Goal: Task Accomplishment & Management: Manage account settings

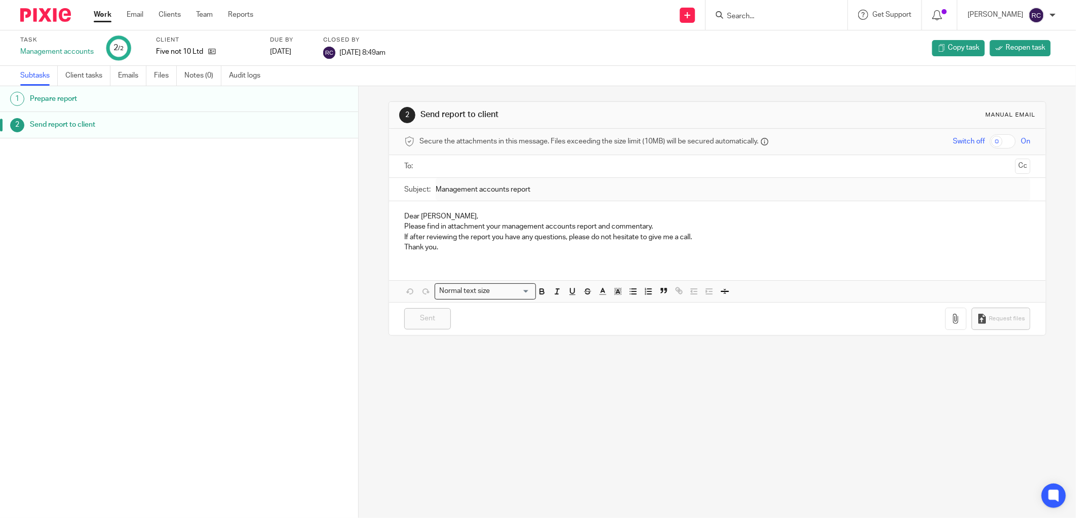
click at [746, 11] on form at bounding box center [780, 15] width 108 height 13
drag, startPoint x: 751, startPoint y: 10, endPoint x: 755, endPoint y: 18, distance: 8.6
click at [752, 14] on form at bounding box center [780, 15] width 108 height 13
click at [756, 18] on input "Search" at bounding box center [771, 16] width 91 height 9
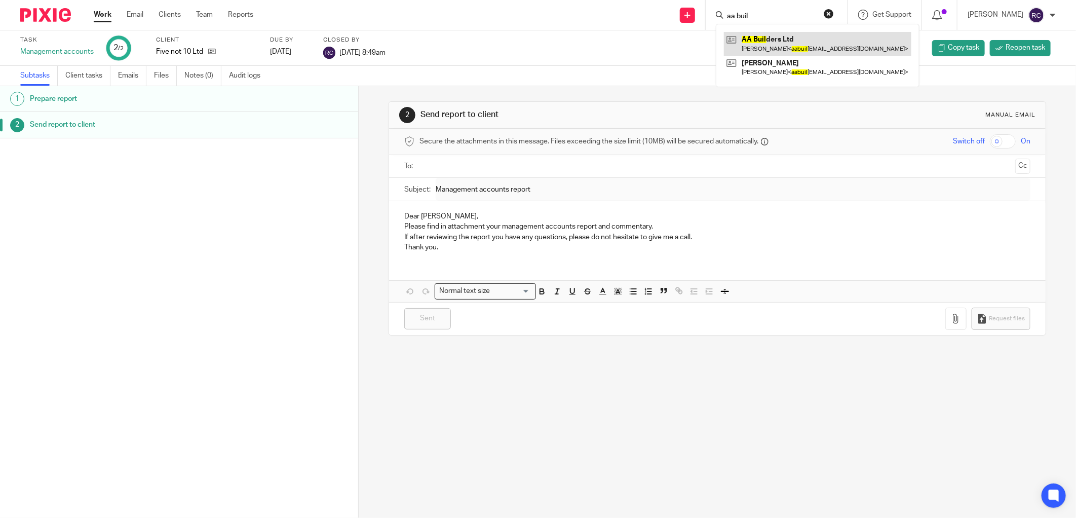
type input "aa buil"
click at [761, 42] on link at bounding box center [817, 43] width 187 height 23
click at [771, 38] on link at bounding box center [817, 43] width 187 height 23
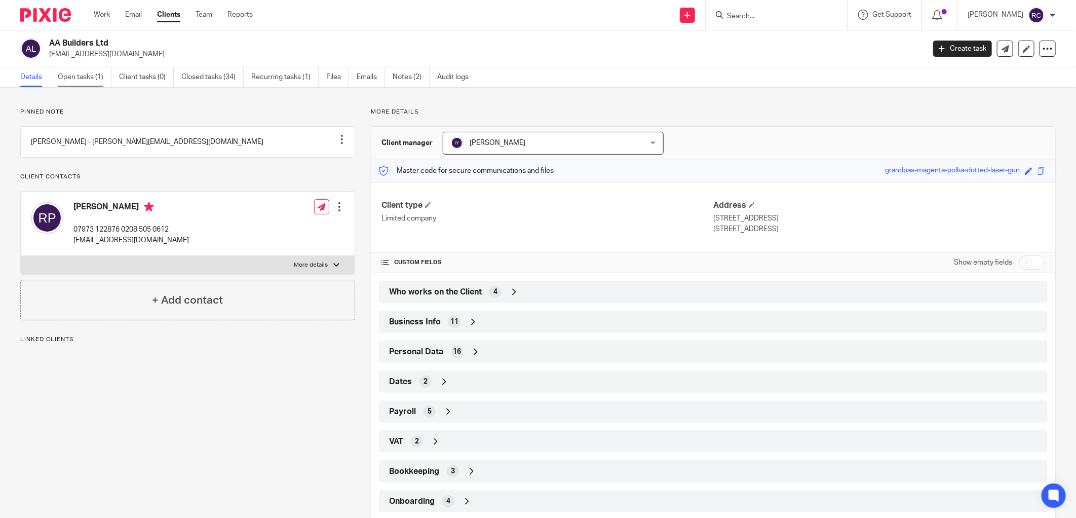
click at [69, 81] on link "Open tasks (1)" at bounding box center [85, 77] width 54 height 20
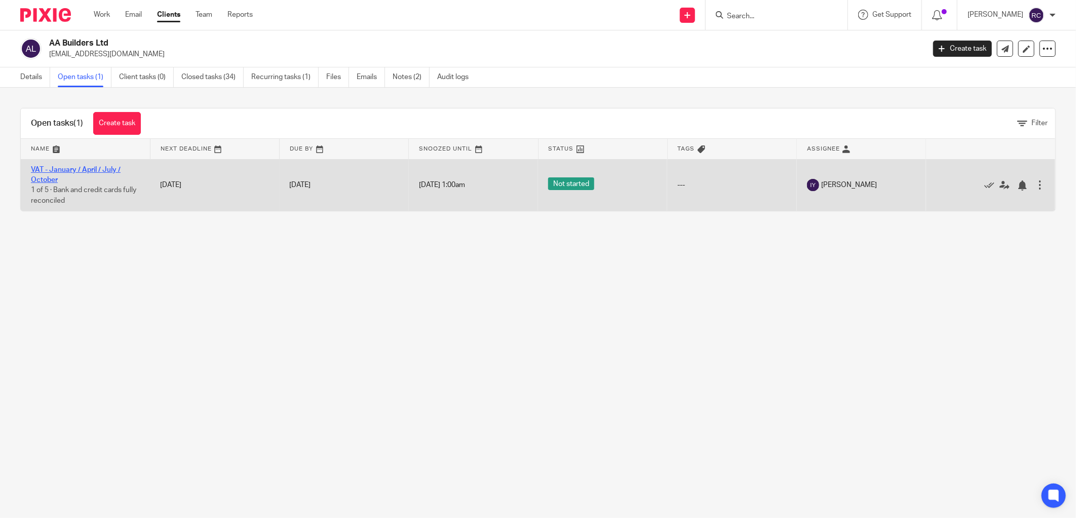
click at [68, 171] on link "VAT - January / April / July / October" at bounding box center [76, 174] width 90 height 17
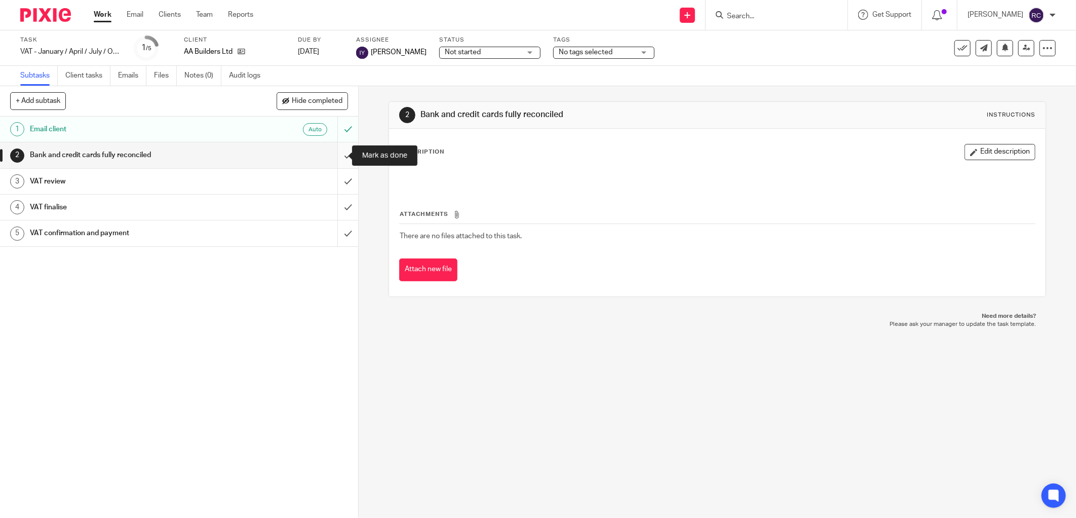
click at [335, 151] on input "submit" at bounding box center [179, 154] width 358 height 25
click at [338, 184] on input "submit" at bounding box center [179, 181] width 358 height 25
click at [337, 206] on input "submit" at bounding box center [179, 206] width 358 height 25
click at [337, 225] on input "submit" at bounding box center [179, 232] width 358 height 25
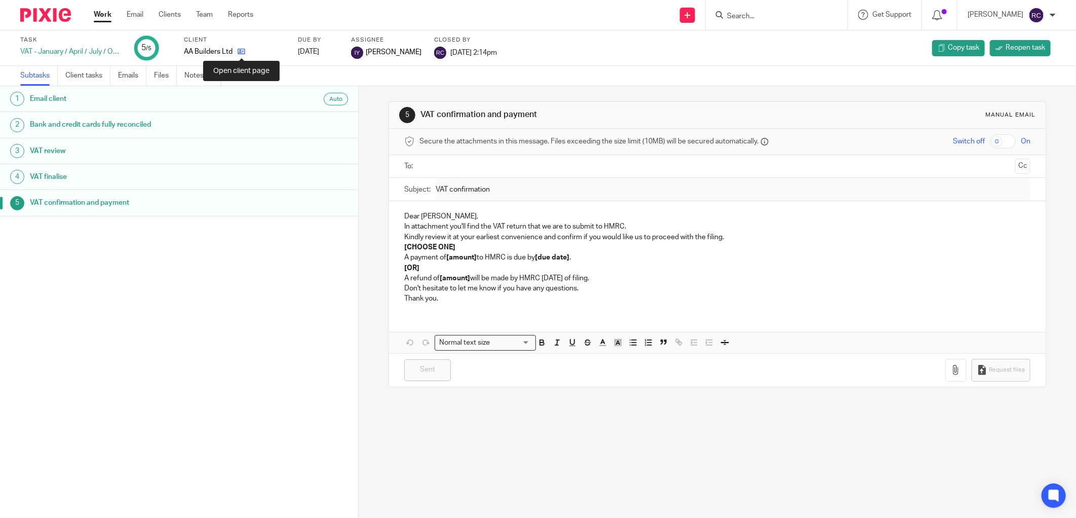
click at [242, 53] on icon at bounding box center [242, 52] width 8 height 8
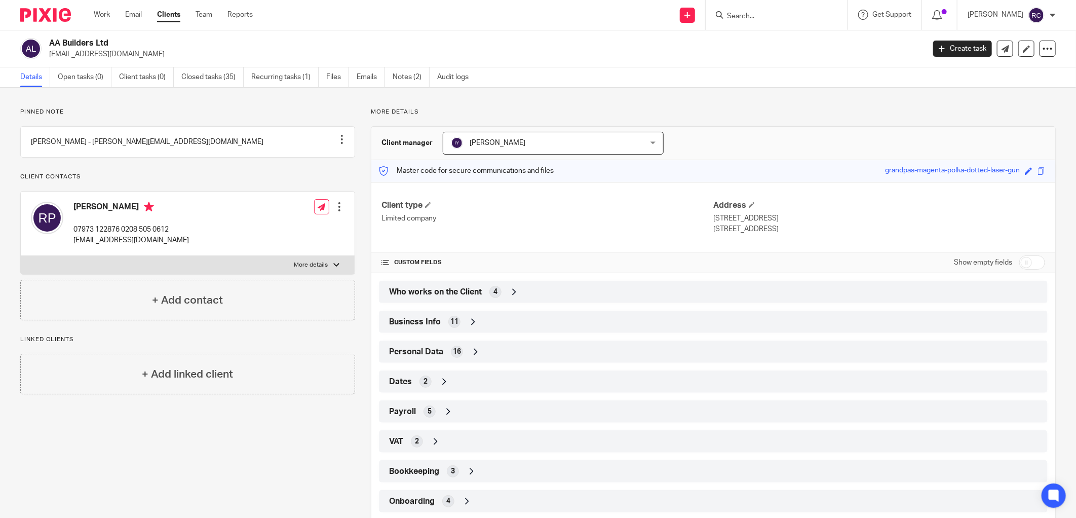
click at [754, 19] on input "Search" at bounding box center [771, 16] width 91 height 9
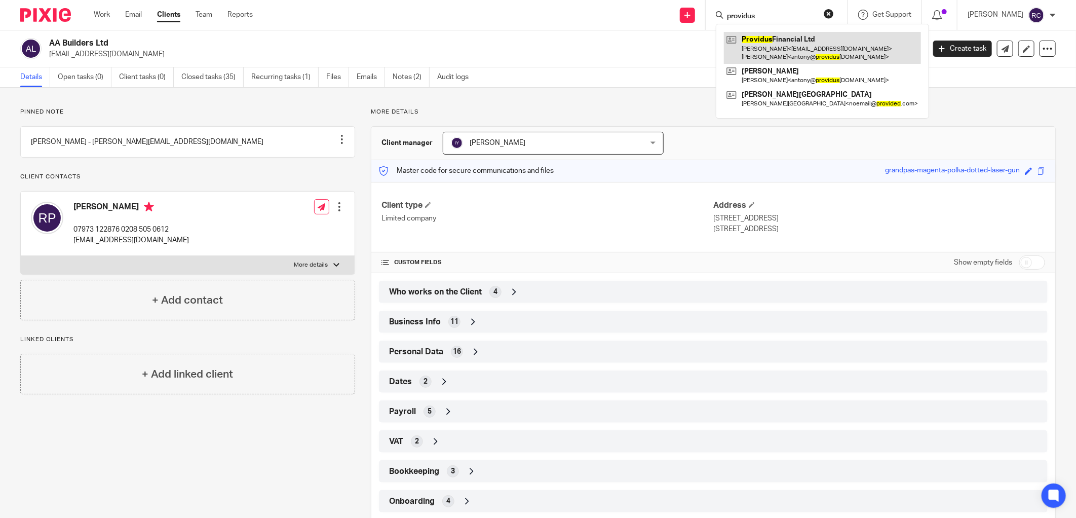
type input "providus"
click at [763, 38] on link at bounding box center [822, 47] width 197 height 31
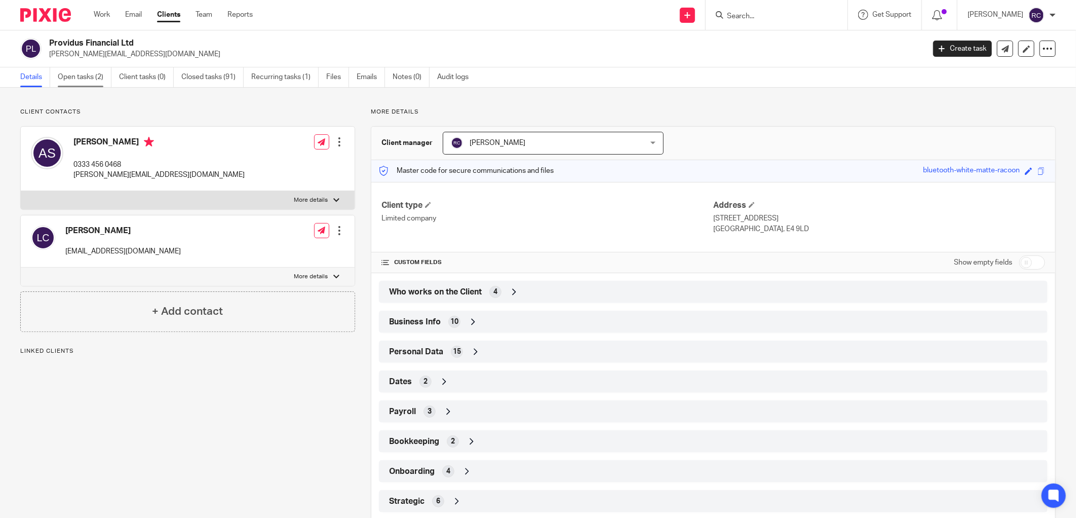
click at [79, 72] on link "Open tasks (2)" at bounding box center [85, 77] width 54 height 20
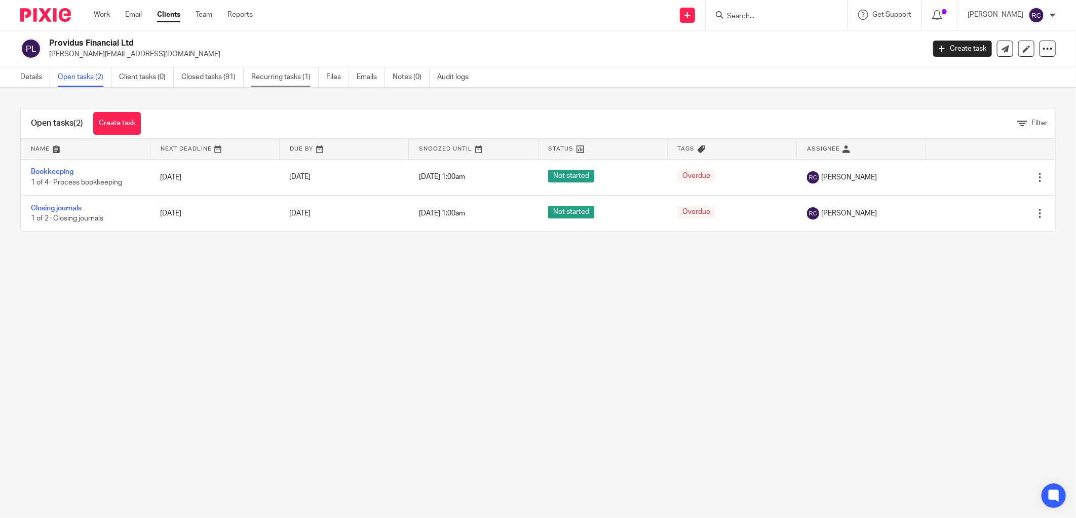
click at [266, 73] on link "Recurring tasks (1)" at bounding box center [284, 77] width 67 height 20
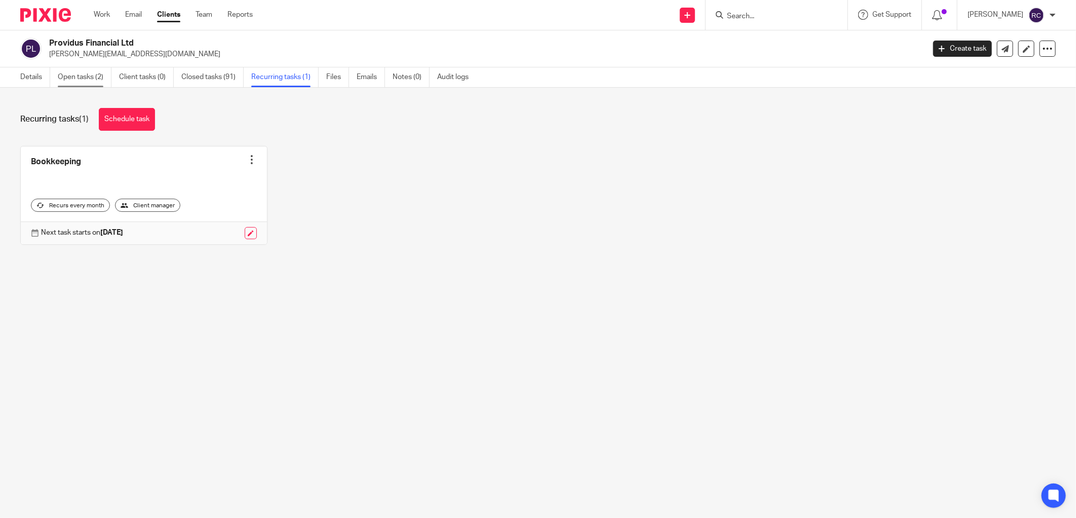
click at [65, 77] on link "Open tasks (2)" at bounding box center [85, 77] width 54 height 20
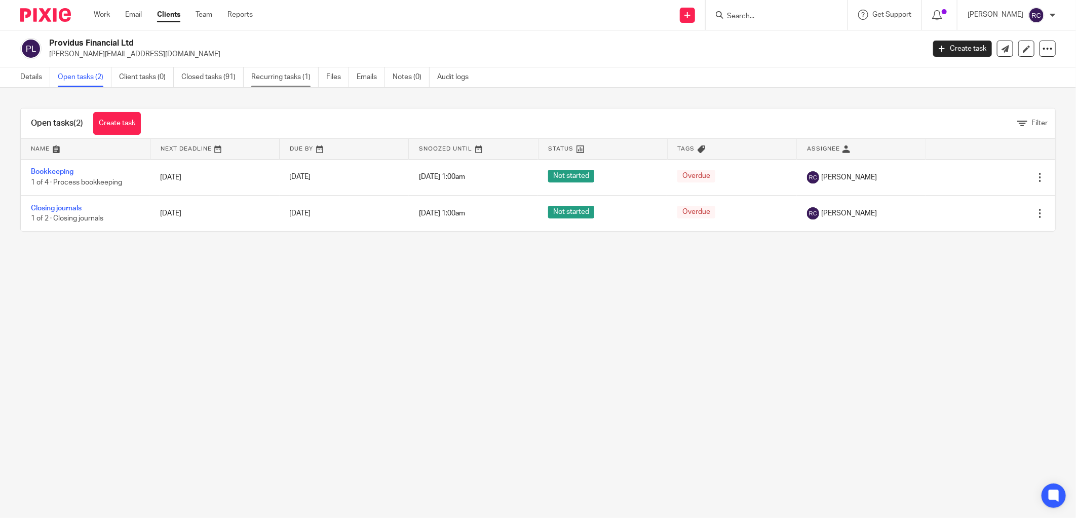
click at [275, 74] on link "Recurring tasks (1)" at bounding box center [284, 77] width 67 height 20
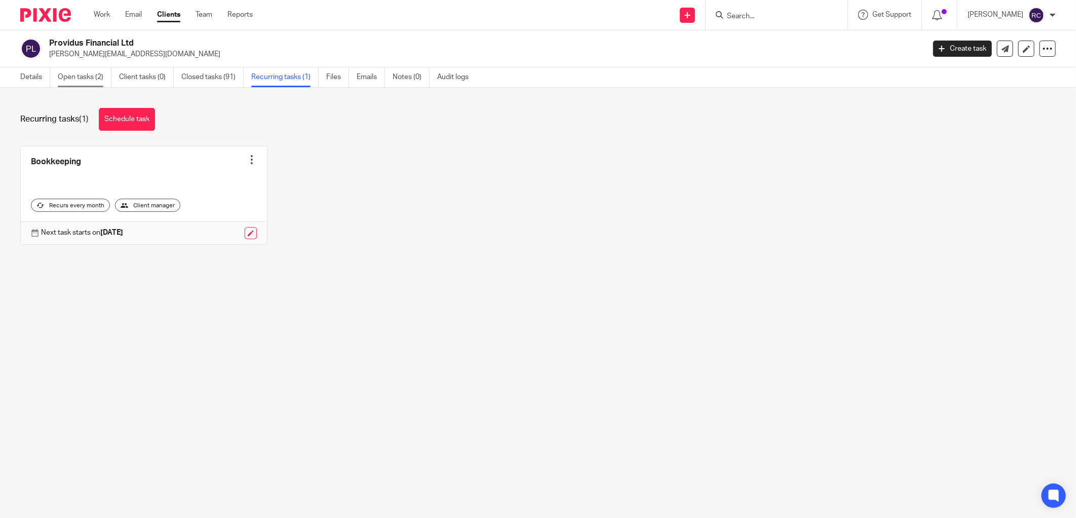
click at [68, 76] on link "Open tasks (2)" at bounding box center [85, 77] width 54 height 20
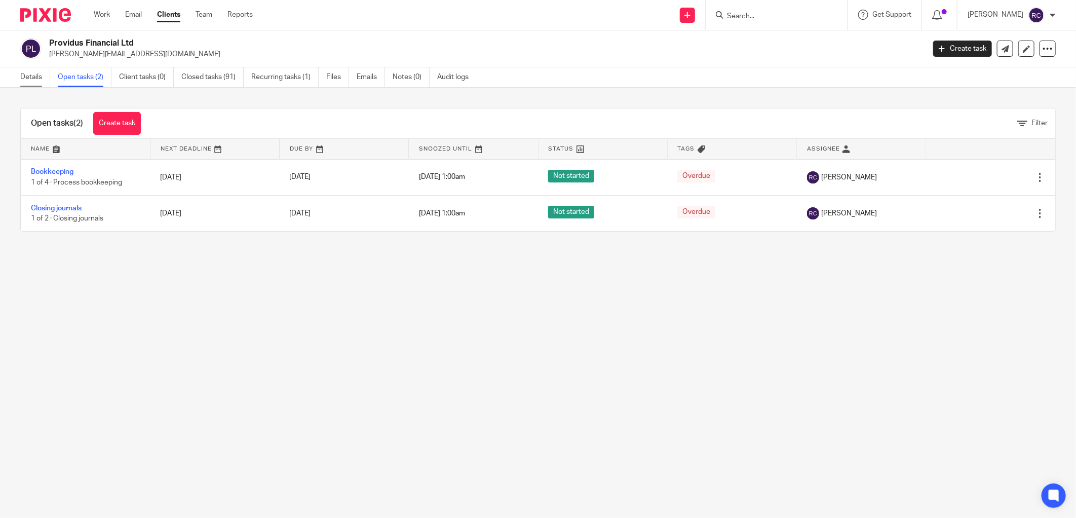
click at [27, 72] on link "Details" at bounding box center [35, 77] width 30 height 20
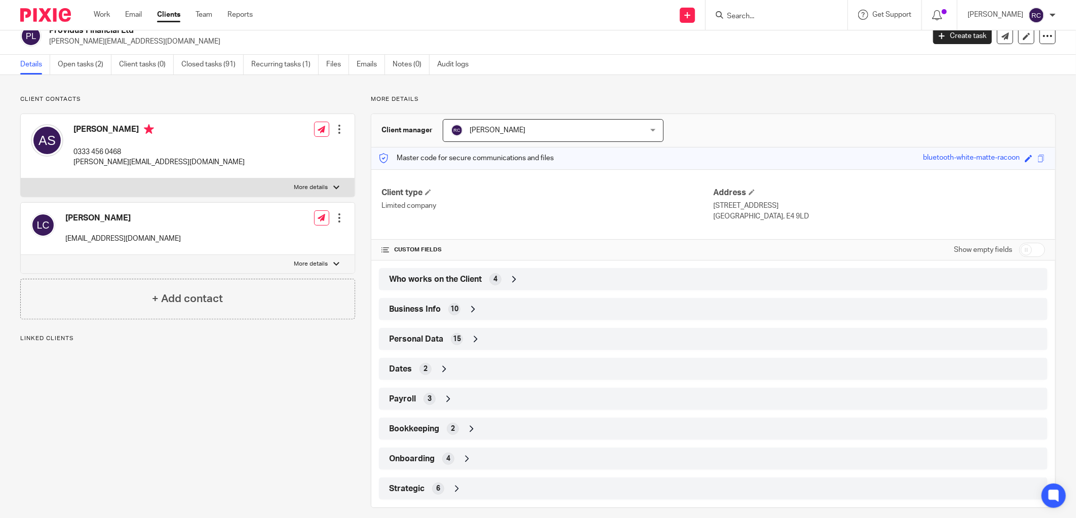
scroll to position [23, 0]
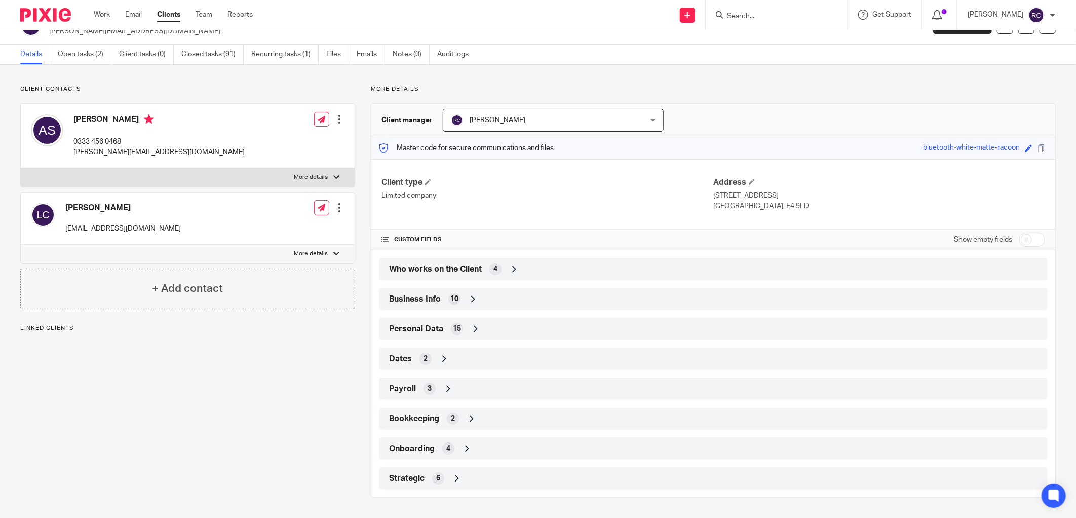
click at [442, 446] on div "4" at bounding box center [448, 448] width 12 height 12
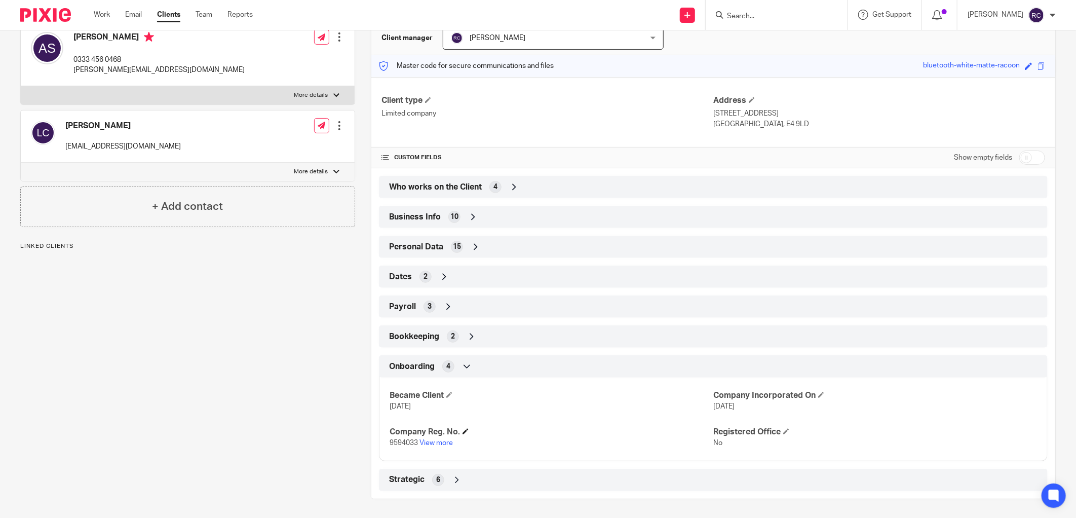
scroll to position [107, 0]
click at [434, 442] on link "View more" at bounding box center [435, 441] width 33 height 7
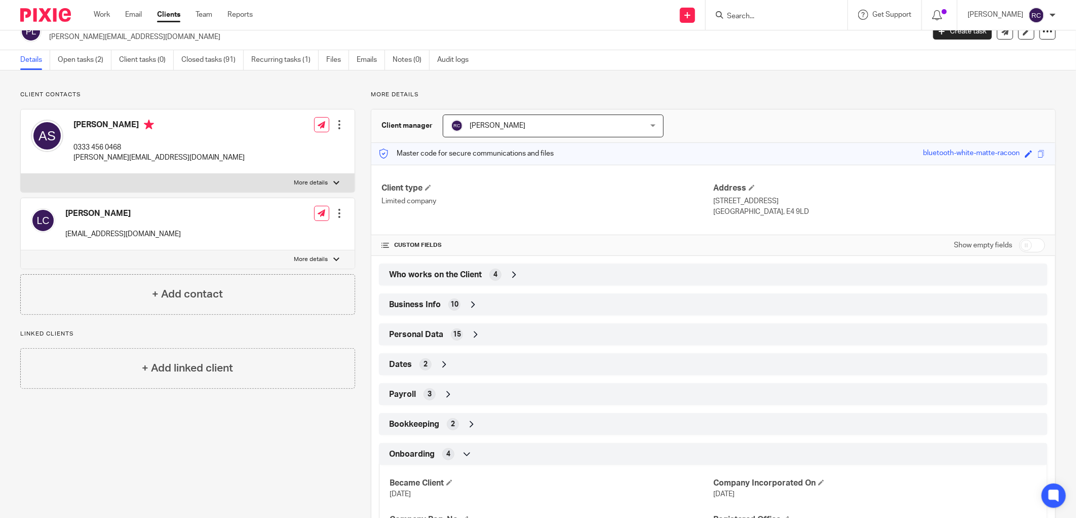
scroll to position [0, 0]
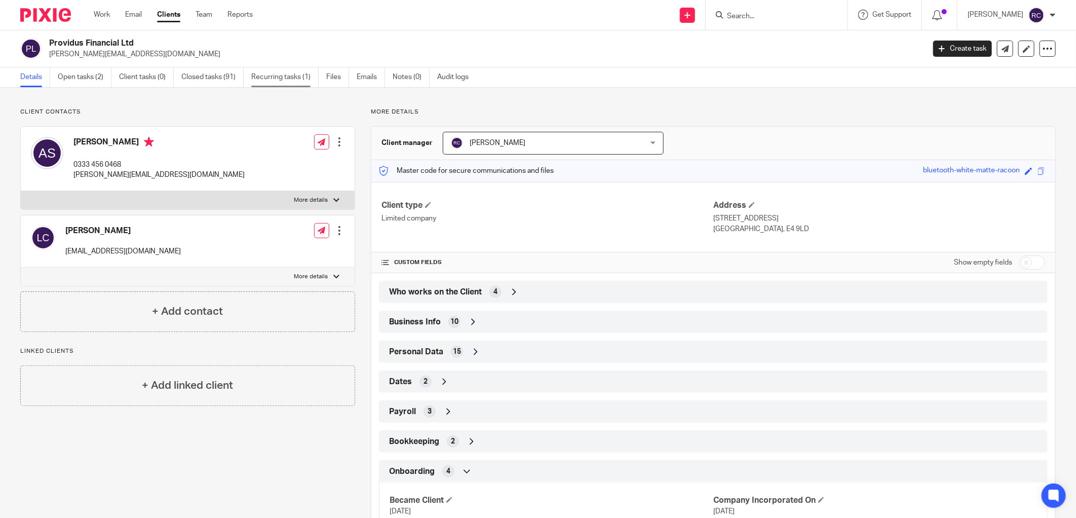
click at [292, 77] on link "Recurring tasks (1)" at bounding box center [284, 77] width 67 height 20
